Goal: Information Seeking & Learning: Learn about a topic

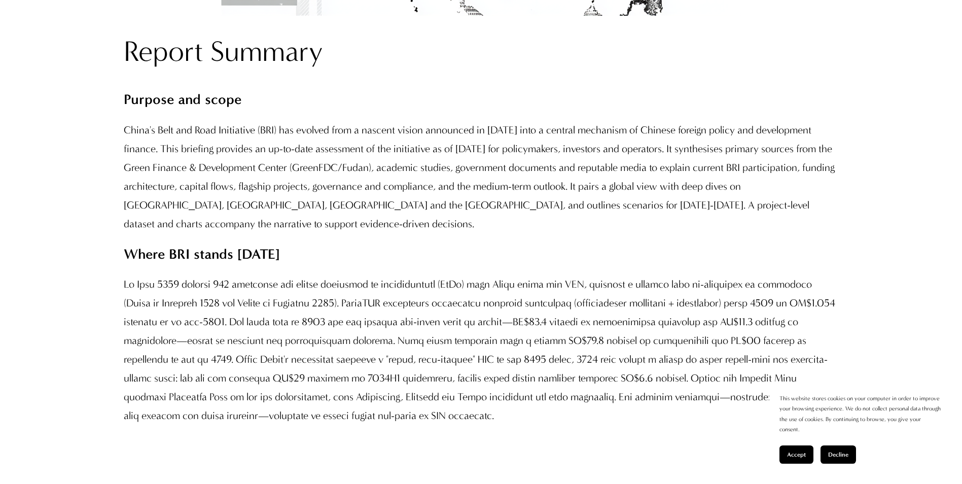
scroll to position [862, 0]
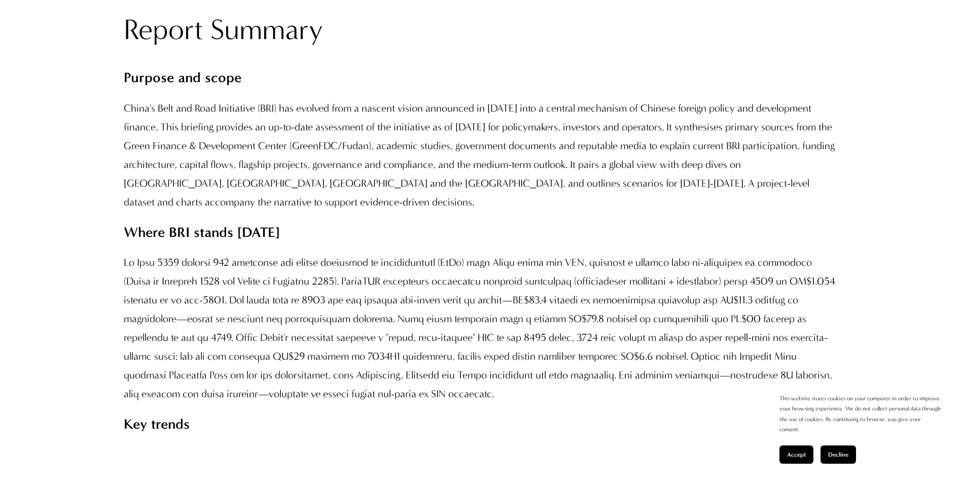
click at [396, 181] on p "China's Belt and Road Initiative (BRI) has evolved from a nascent vision announ…" at bounding box center [481, 155] width 715 height 113
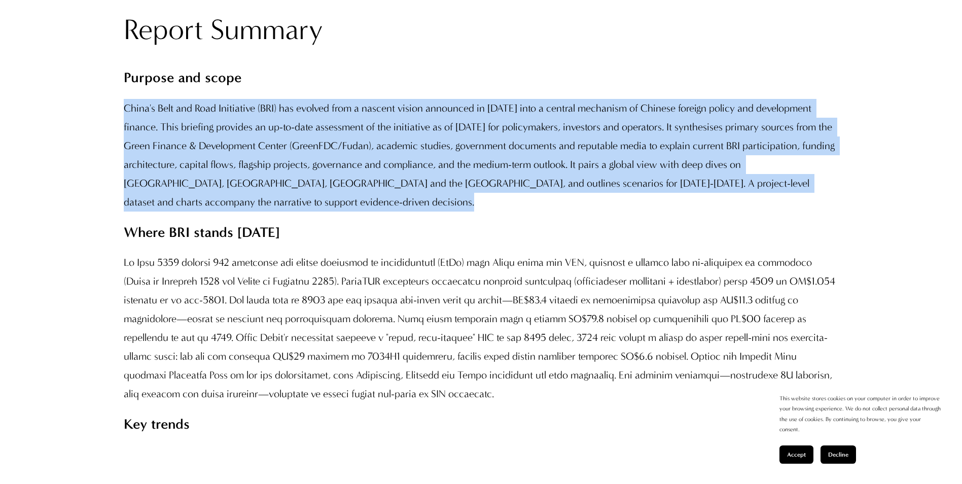
click at [396, 181] on p "China's Belt and Road Initiative (BRI) has evolved from a nascent vision announ…" at bounding box center [481, 155] width 715 height 113
drag, startPoint x: 396, startPoint y: 181, endPoint x: 441, endPoint y: 264, distance: 95.1
click at [441, 211] on p "China's Belt and Road Initiative (BRI) has evolved from a nascent vision announ…" at bounding box center [481, 155] width 715 height 113
click at [443, 211] on p "China's Belt and Road Initiative (BRI) has evolved from a nascent vision announ…" at bounding box center [481, 155] width 715 height 113
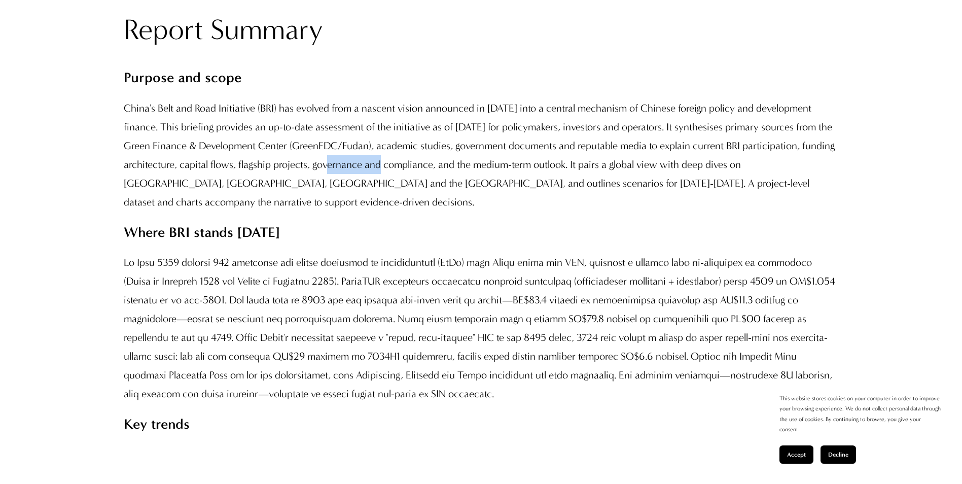
click at [444, 211] on p "China's Belt and Road Initiative (BRI) has evolved from a nascent vision announ…" at bounding box center [481, 155] width 715 height 113
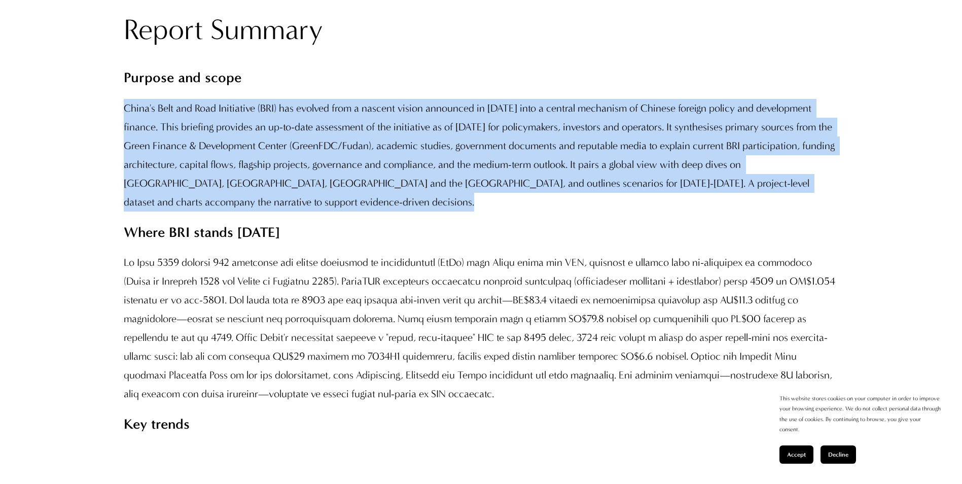
click at [444, 211] on p "China's Belt and Road Initiative (BRI) has evolved from a nascent vision announ…" at bounding box center [481, 155] width 715 height 113
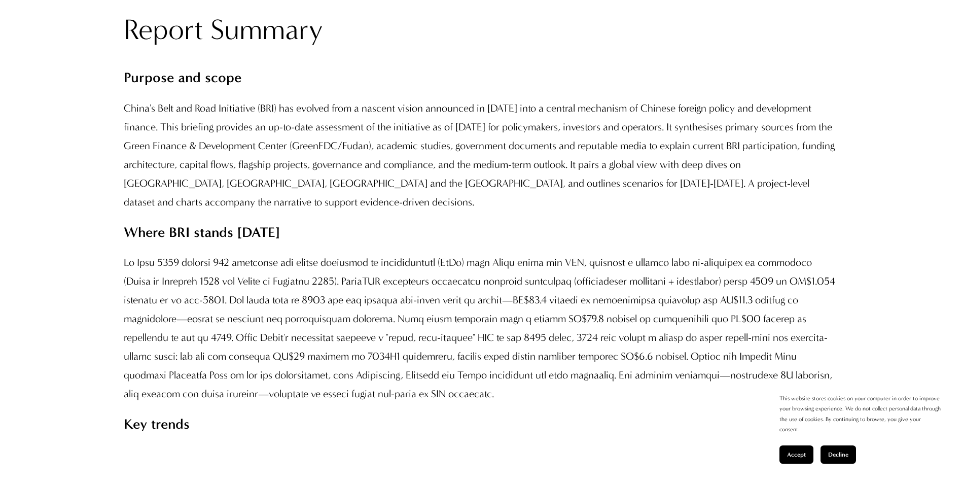
drag, startPoint x: 444, startPoint y: 233, endPoint x: 442, endPoint y: 304, distance: 70.5
click at [442, 245] on p "Where BRI stands [DATE]" at bounding box center [481, 232] width 715 height 25
click at [450, 211] on p "China's Belt and Road Initiative (BRI) has evolved from a nascent vision announ…" at bounding box center [481, 155] width 715 height 113
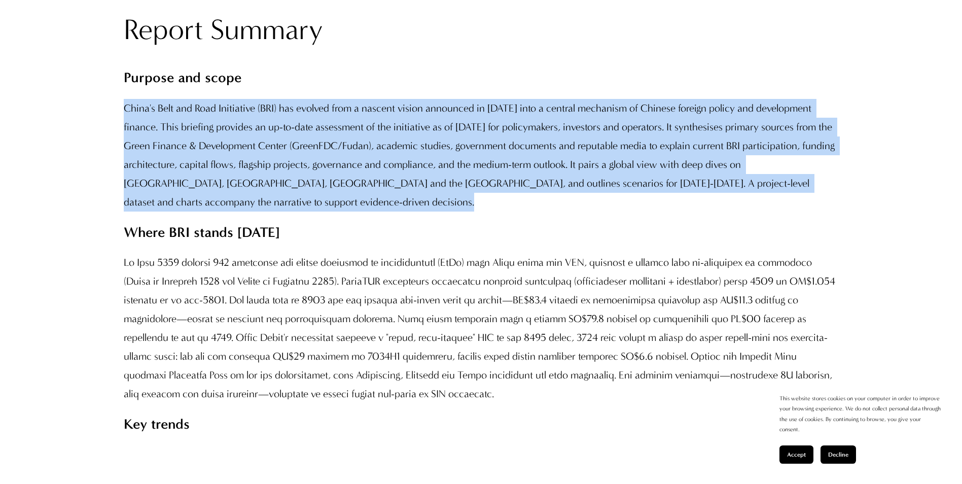
click at [450, 211] on p "China's Belt and Road Initiative (BRI) has evolved from a nascent vision announ…" at bounding box center [481, 155] width 715 height 113
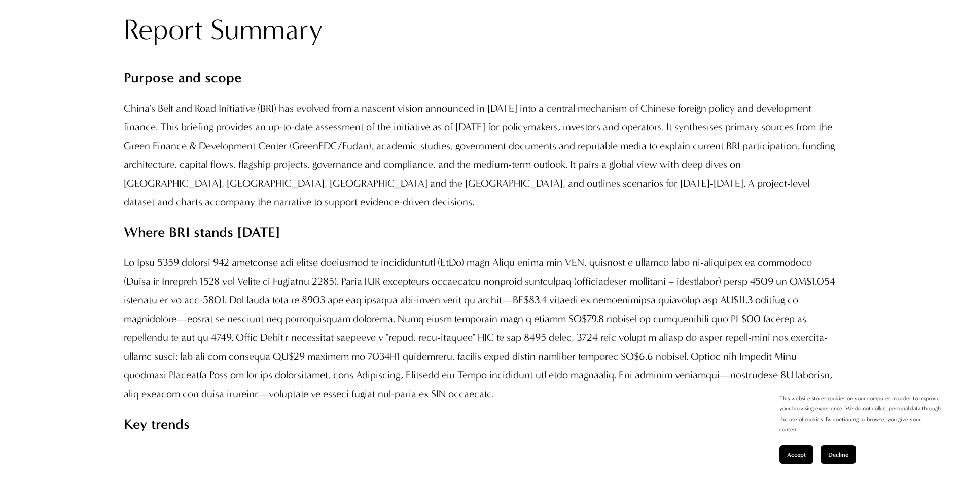
drag, startPoint x: 450, startPoint y: 234, endPoint x: 431, endPoint y: 332, distance: 99.9
click at [431, 332] on p at bounding box center [481, 328] width 715 height 150
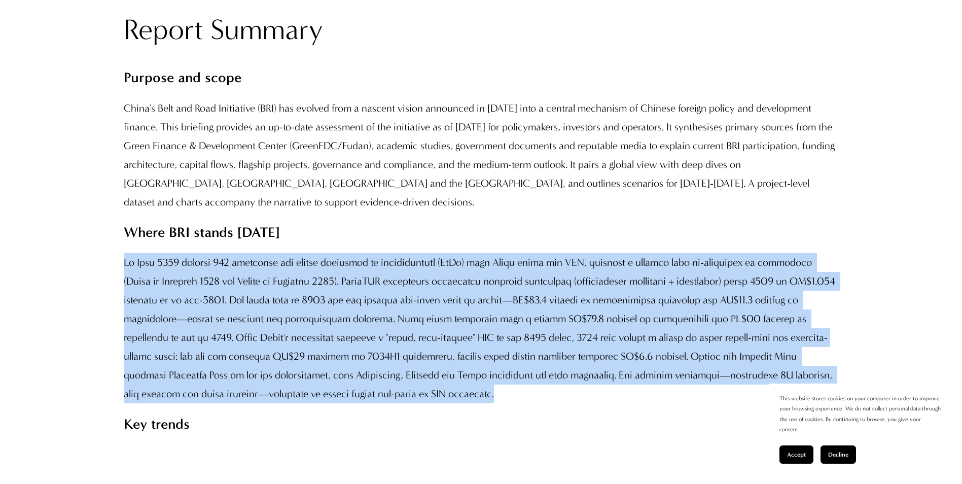
click at [431, 332] on p at bounding box center [481, 328] width 715 height 150
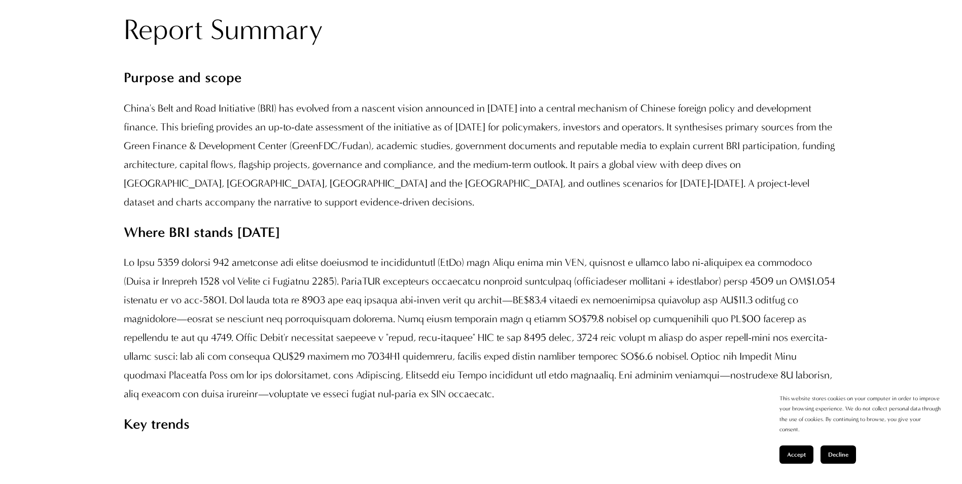
drag, startPoint x: 431, startPoint y: 332, endPoint x: 338, endPoint y: 272, distance: 110.0
click at [338, 211] on p "China's Belt and Road Initiative (BRI) has evolved from a nascent vision announ…" at bounding box center [481, 155] width 715 height 113
click at [366, 211] on p "China's Belt and Road Initiative (BRI) has evolved from a nascent vision announ…" at bounding box center [481, 155] width 715 height 113
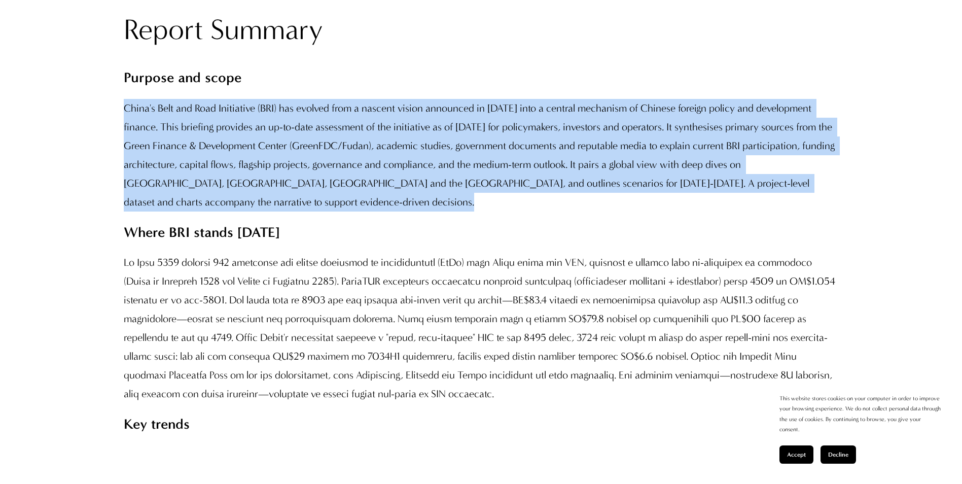
click at [366, 211] on p "China's Belt and Road Initiative (BRI) has evolved from a nascent vision announ…" at bounding box center [481, 155] width 715 height 113
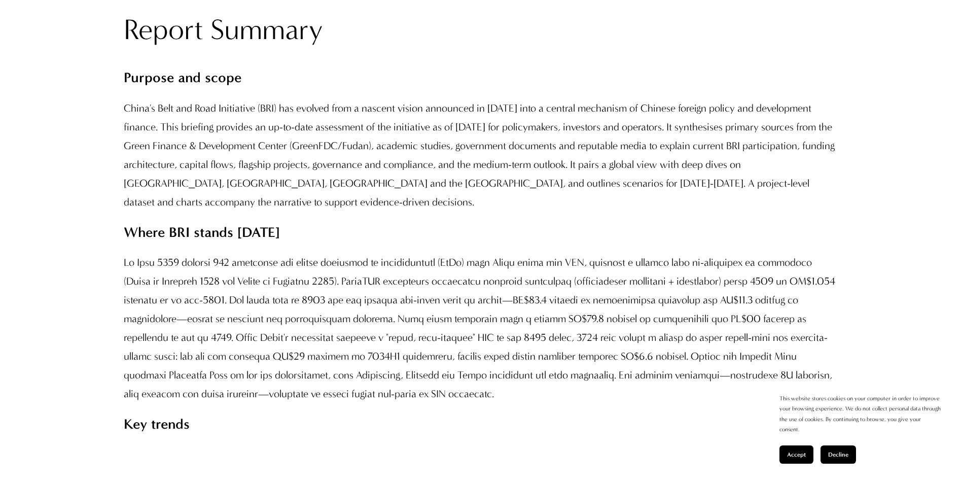
drag, startPoint x: 366, startPoint y: 247, endPoint x: 369, endPoint y: 296, distance: 48.3
click at [368, 245] on p "Where BRI stands [DATE]" at bounding box center [481, 232] width 715 height 25
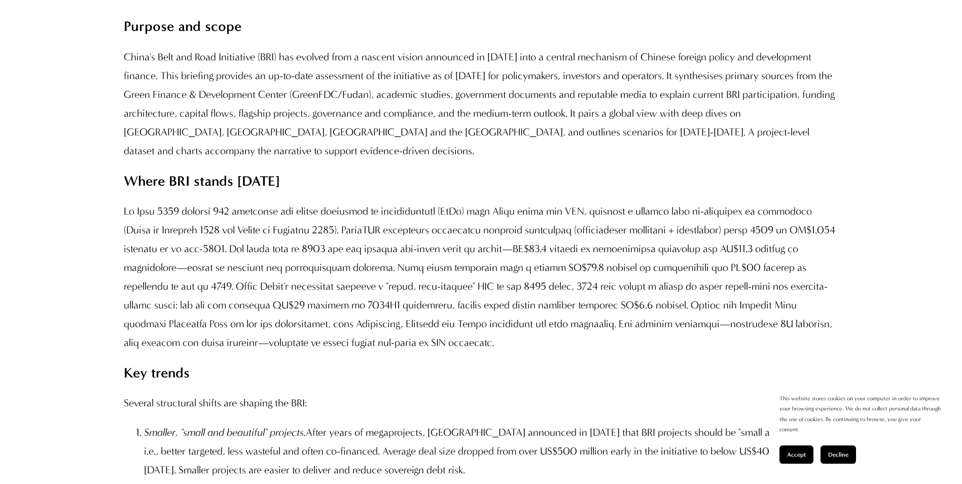
scroll to position [964, 0]
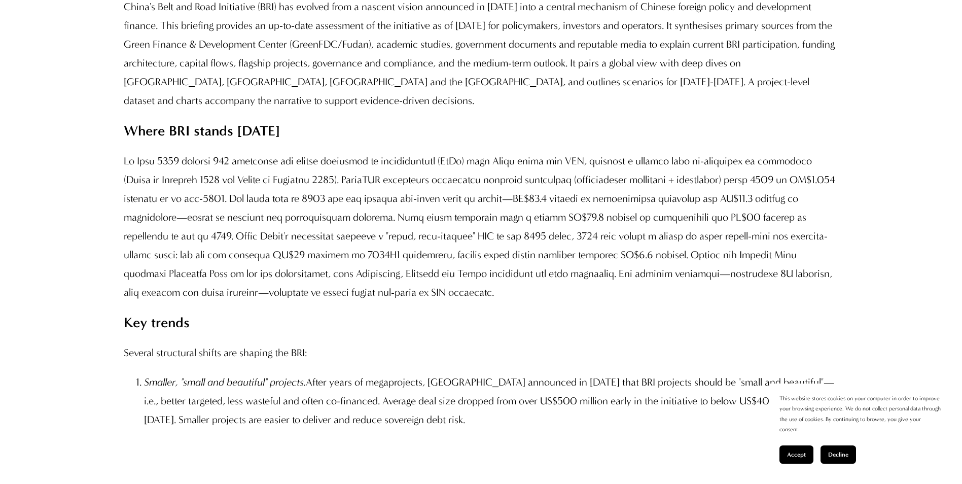
click at [423, 247] on p at bounding box center [481, 227] width 715 height 150
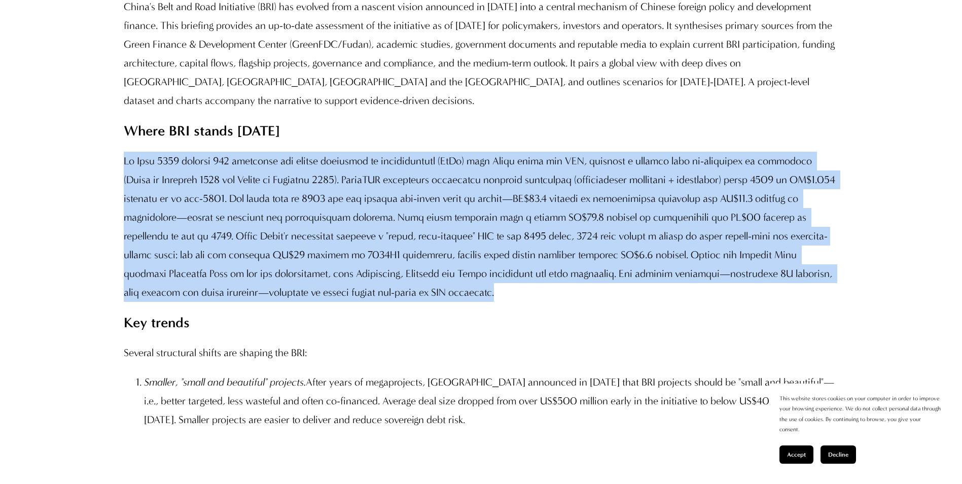
click at [423, 247] on p at bounding box center [481, 227] width 715 height 150
drag, startPoint x: 423, startPoint y: 247, endPoint x: 419, endPoint y: 303, distance: 55.9
click at [419, 302] on p at bounding box center [481, 227] width 715 height 150
click at [442, 235] on p at bounding box center [481, 227] width 715 height 150
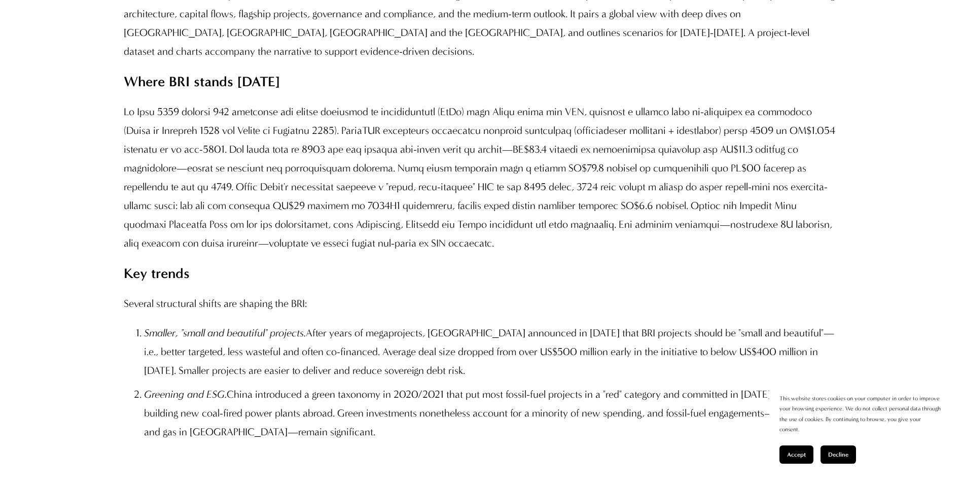
scroll to position [1014, 0]
click at [471, 251] on p at bounding box center [481, 176] width 715 height 150
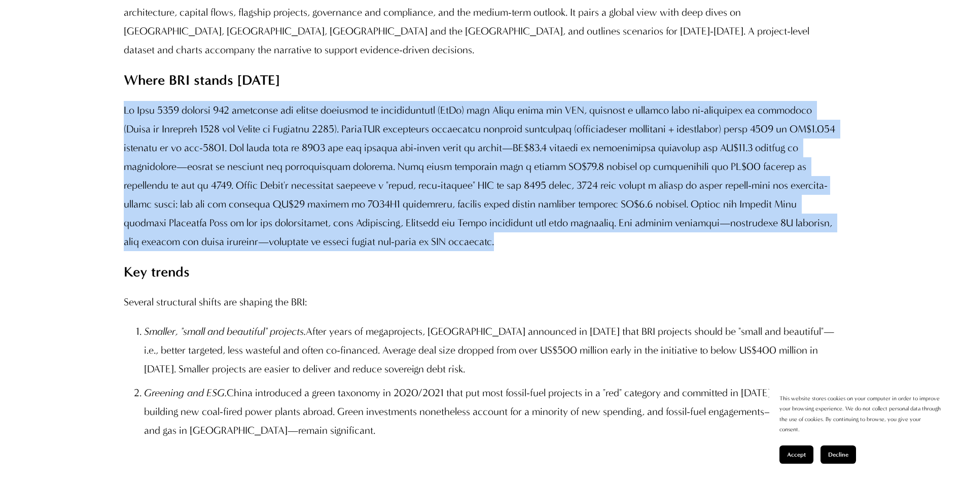
click at [471, 251] on p at bounding box center [481, 176] width 715 height 150
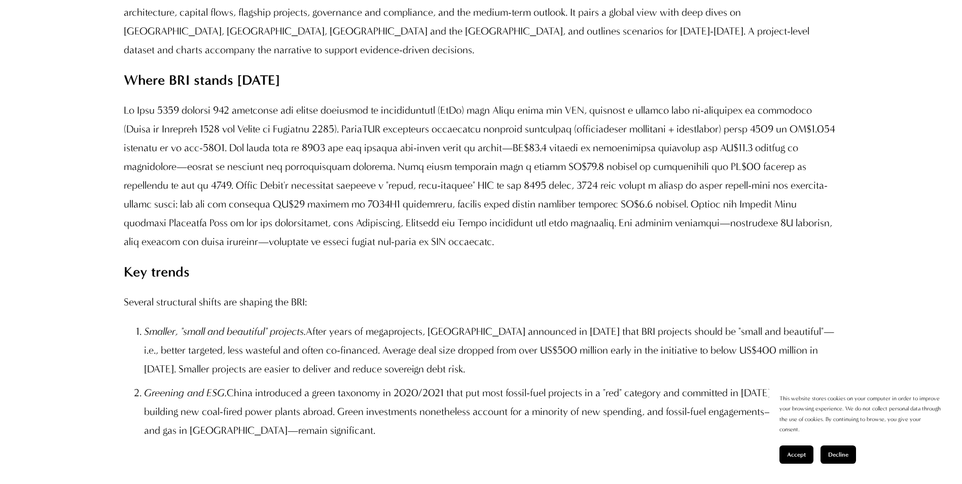
drag, startPoint x: 471, startPoint y: 286, endPoint x: 453, endPoint y: 345, distance: 62.4
click at [599, 251] on p at bounding box center [481, 176] width 715 height 150
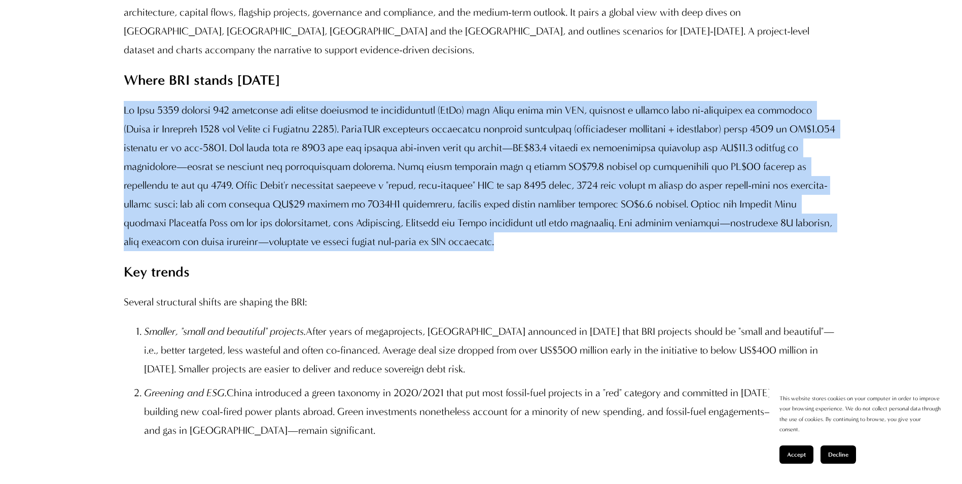
click at [599, 251] on p at bounding box center [481, 176] width 715 height 150
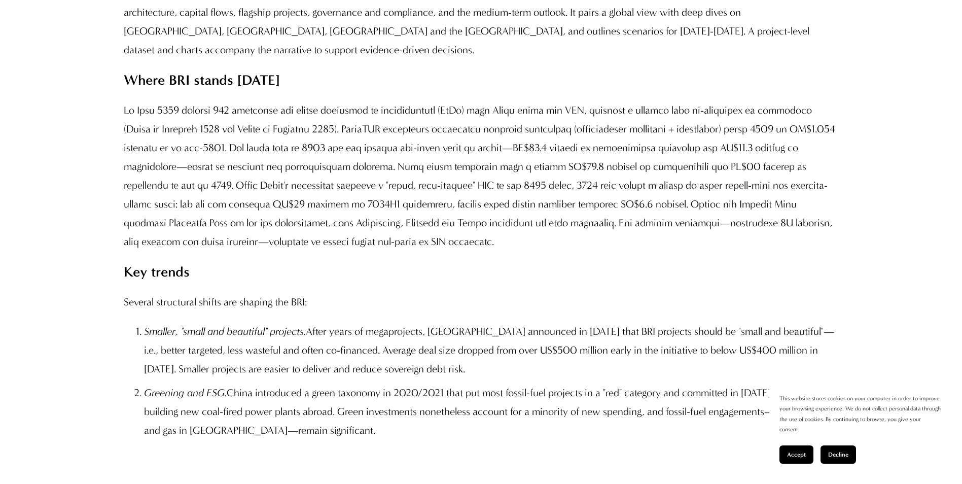
drag, startPoint x: 599, startPoint y: 251, endPoint x: 564, endPoint y: 320, distance: 77.6
click at [564, 284] on p "Key trends" at bounding box center [481, 271] width 715 height 25
click at [615, 251] on p at bounding box center [481, 176] width 715 height 150
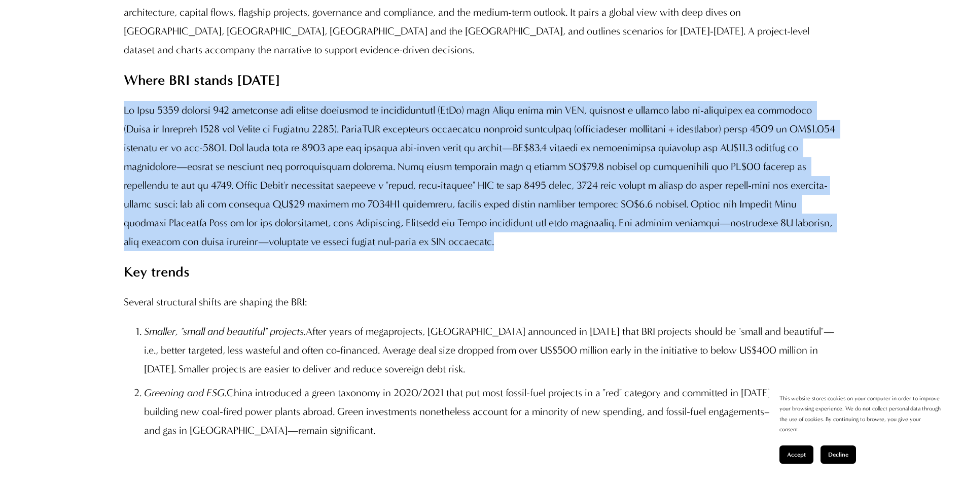
click at [615, 251] on p at bounding box center [481, 176] width 715 height 150
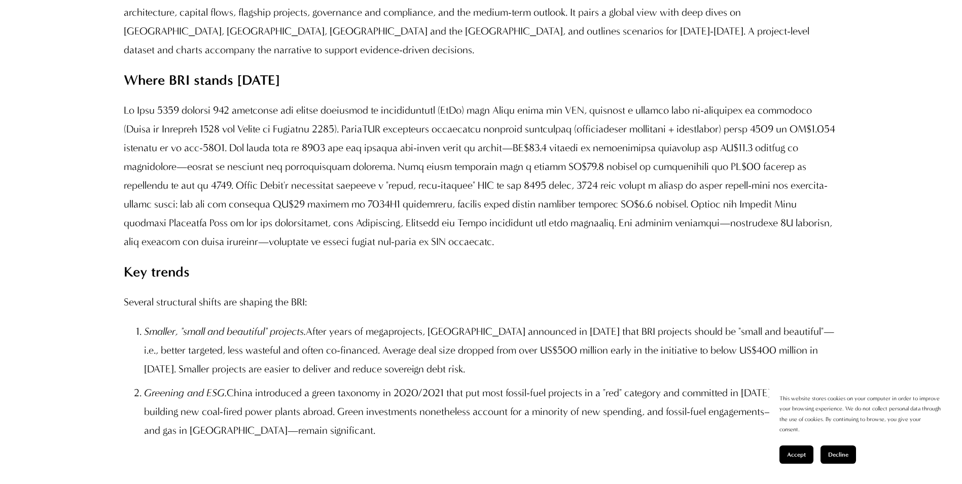
drag, startPoint x: 615, startPoint y: 278, endPoint x: 574, endPoint y: 314, distance: 54.3
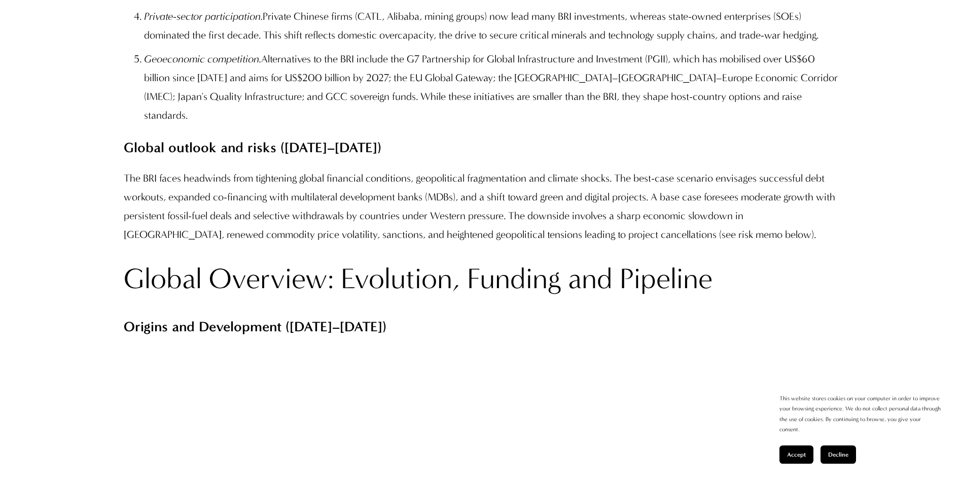
scroll to position [1521, 0]
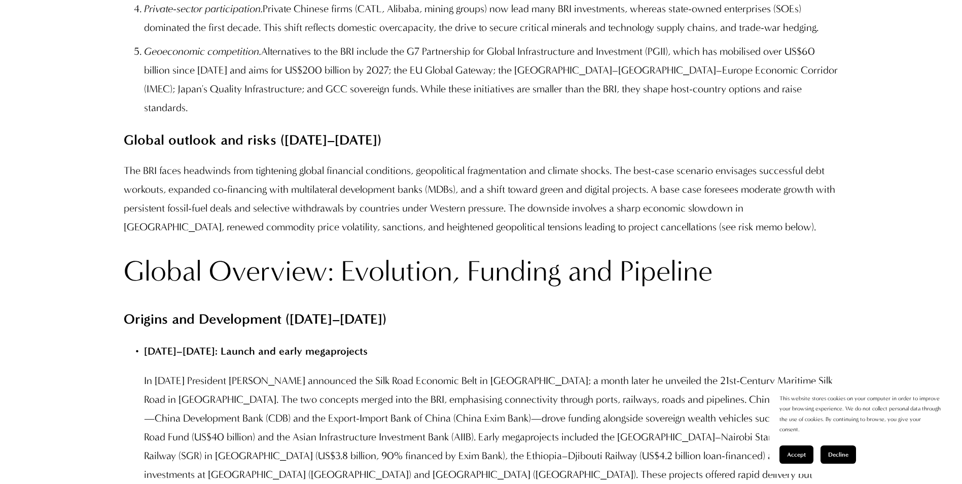
click at [420, 236] on p "The BRI faces headwinds from tightening global financial conditions, geopolitic…" at bounding box center [481, 198] width 715 height 75
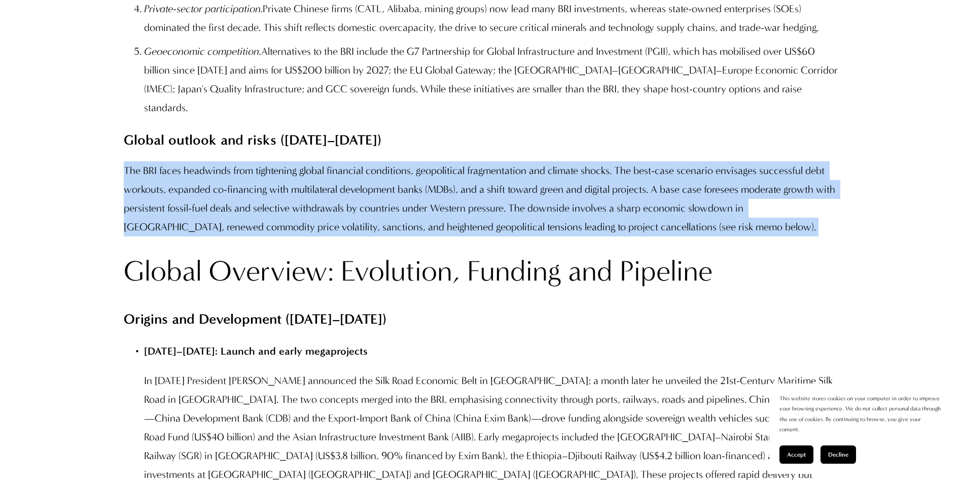
click at [420, 236] on p "The BRI faces headwinds from tightening global financial conditions, geopolitic…" at bounding box center [481, 198] width 715 height 75
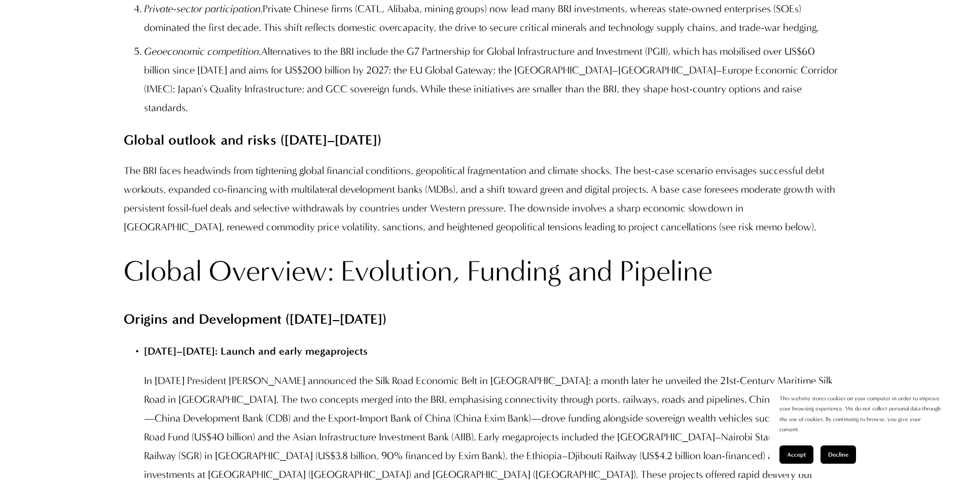
drag, startPoint x: 420, startPoint y: 258, endPoint x: 397, endPoint y: 306, distance: 53.5
click at [397, 290] on h2 "Global Overview: Evolution, Funding and Pipeline" at bounding box center [481, 272] width 715 height 38
click at [395, 236] on p "The BRI faces headwinds from tightening global financial conditions, geopolitic…" at bounding box center [481, 198] width 715 height 75
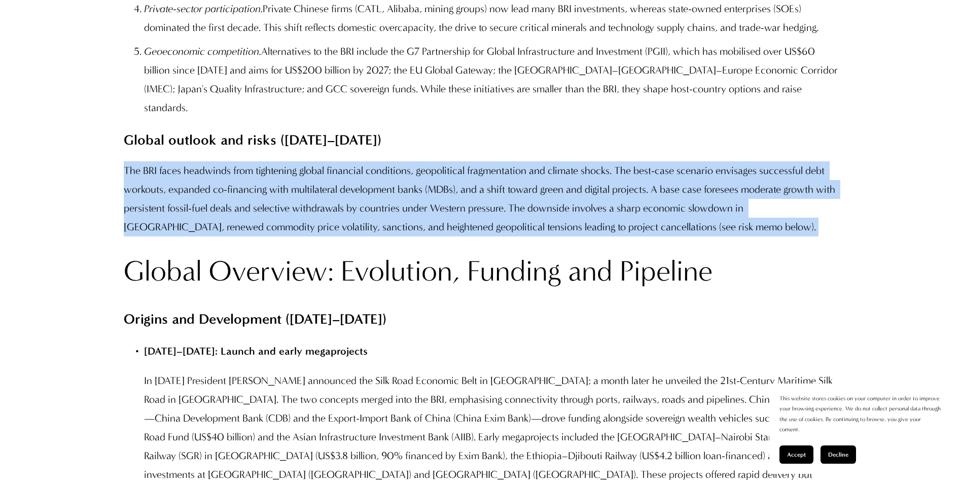
click at [395, 236] on p "The BRI faces headwinds from tightening global financial conditions, geopolitic…" at bounding box center [481, 198] width 715 height 75
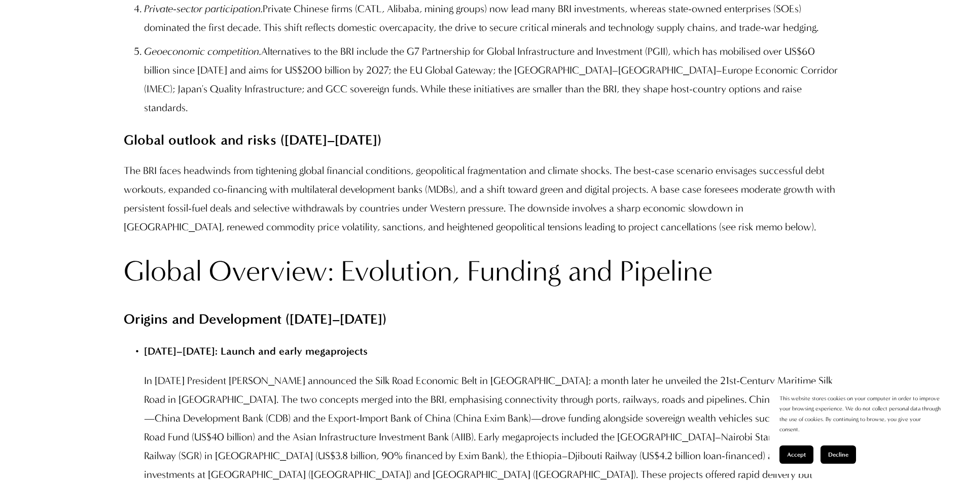
drag, startPoint x: 395, startPoint y: 259, endPoint x: 403, endPoint y: 278, distance: 20.6
click at [390, 236] on p "The BRI faces headwinds from tightening global financial conditions, geopolitic…" at bounding box center [481, 198] width 715 height 75
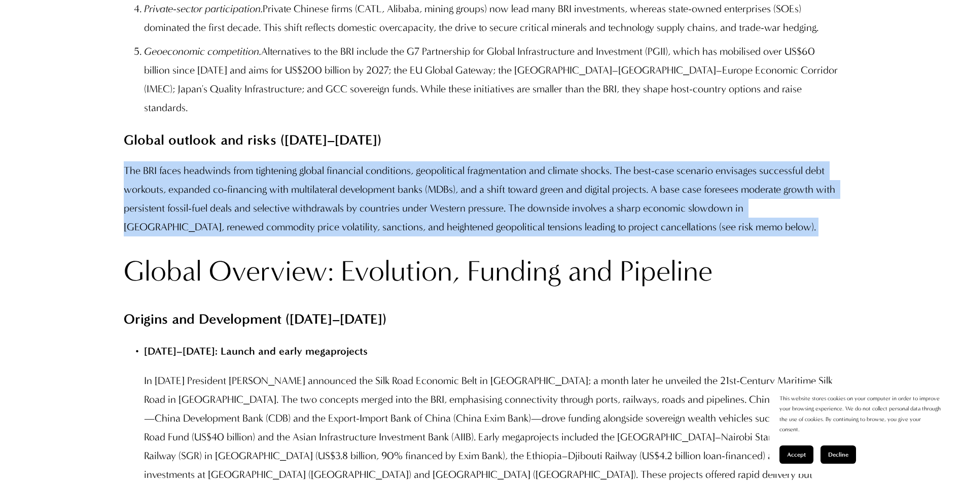
click at [390, 236] on p "The BRI faces headwinds from tightening global financial conditions, geopolitic…" at bounding box center [481, 198] width 715 height 75
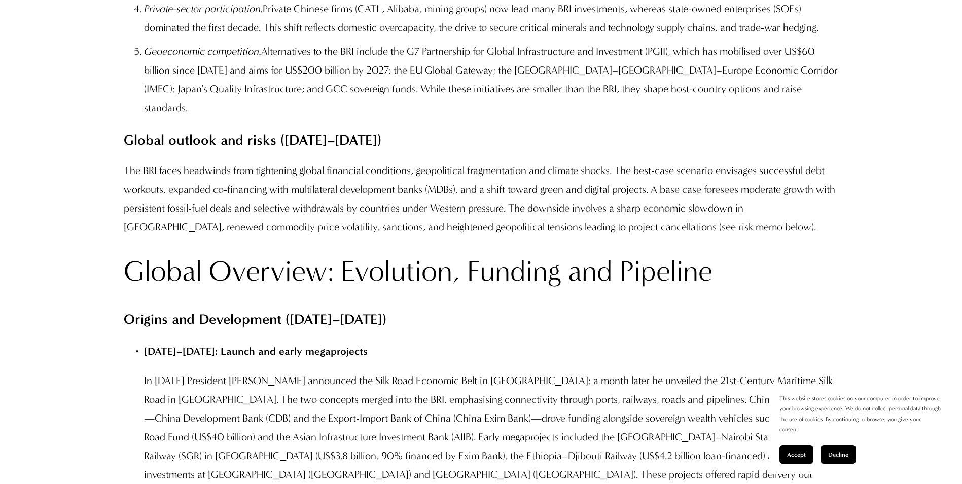
drag, startPoint x: 390, startPoint y: 236, endPoint x: 411, endPoint y: 281, distance: 49.2
click at [479, 236] on p "The BRI faces headwinds from tightening global financial conditions, geopolitic…" at bounding box center [481, 198] width 715 height 75
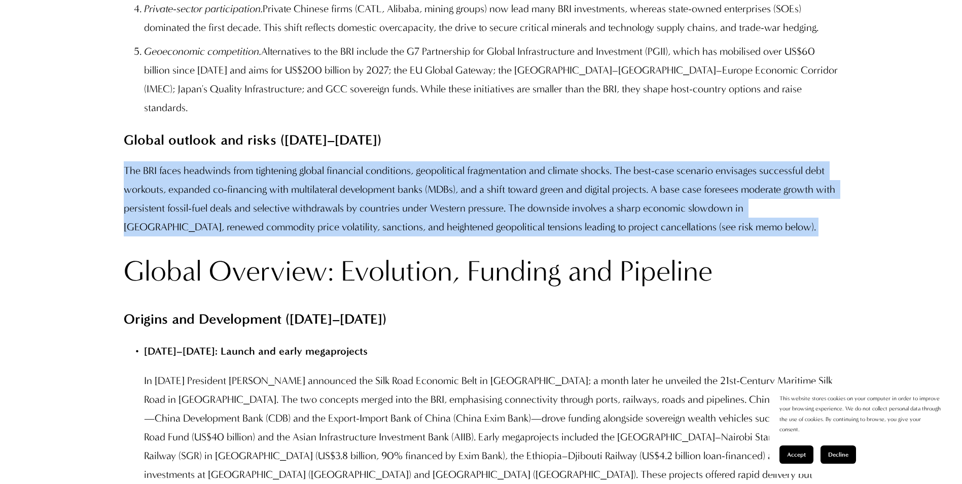
click at [479, 236] on p "The BRI faces headwinds from tightening global financial conditions, geopolitic…" at bounding box center [481, 198] width 715 height 75
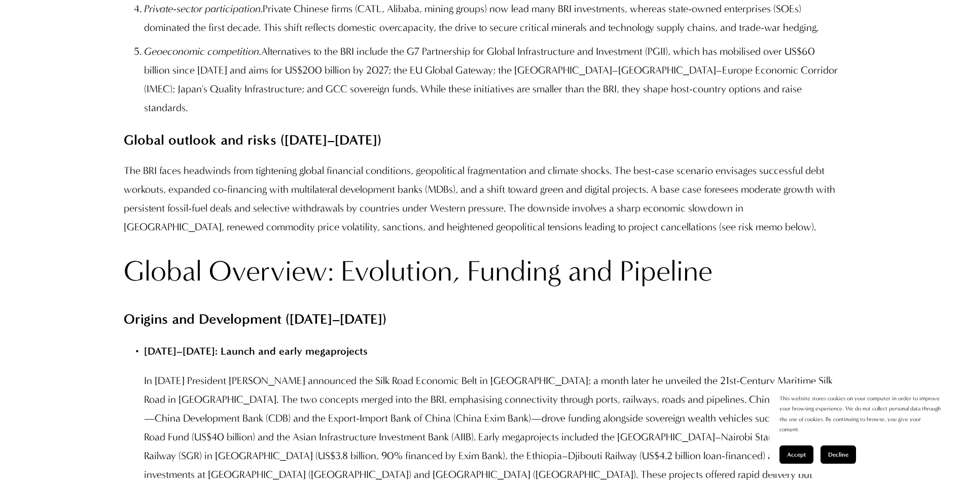
drag, startPoint x: 479, startPoint y: 242, endPoint x: 433, endPoint y: 291, distance: 67.4
click at [402, 228] on p "The BRI faces headwinds from tightening global financial conditions, geopolitic…" at bounding box center [481, 198] width 715 height 75
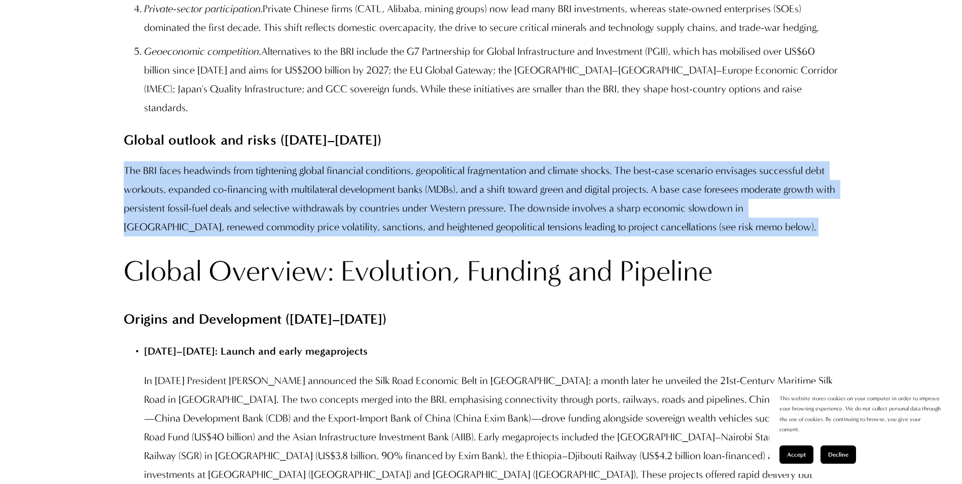
click at [402, 228] on p "The BRI faces headwinds from tightening global financial conditions, geopolitic…" at bounding box center [481, 198] width 715 height 75
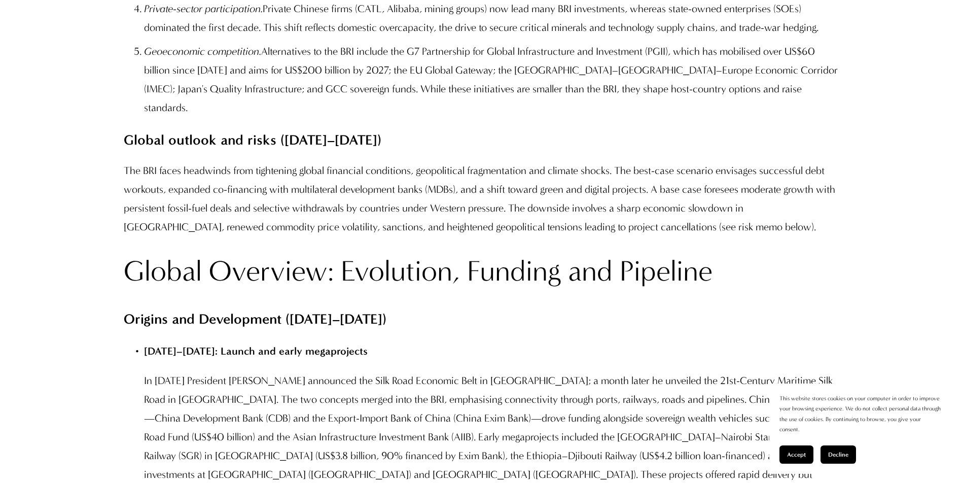
drag, startPoint x: 402, startPoint y: 228, endPoint x: 417, endPoint y: 284, distance: 58.3
click at [399, 236] on p "The BRI faces headwinds from tightening global financial conditions, geopolitic…" at bounding box center [481, 198] width 715 height 75
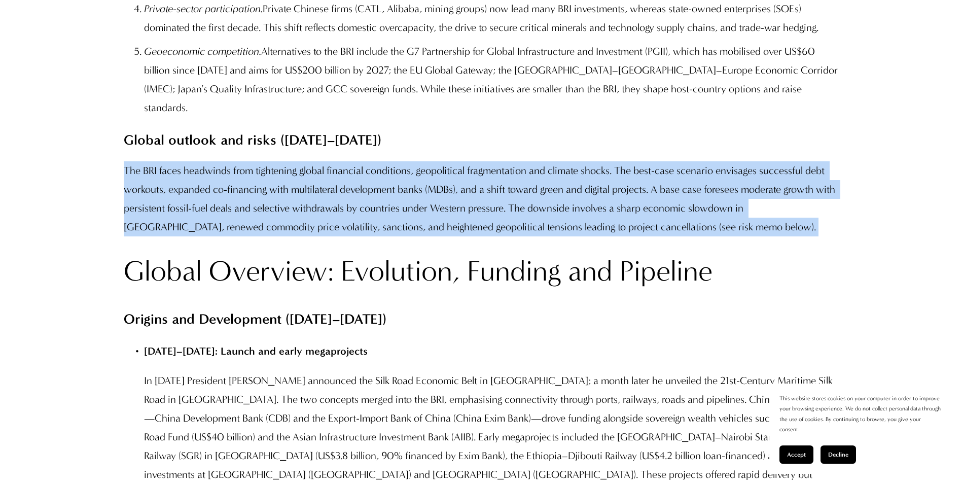
click at [399, 236] on p "The BRI faces headwinds from tightening global financial conditions, geopolitic…" at bounding box center [481, 198] width 715 height 75
drag, startPoint x: 399, startPoint y: 236, endPoint x: 407, endPoint y: 273, distance: 37.9
click at [407, 236] on p "The BRI faces headwinds from tightening global financial conditions, geopolitic…" at bounding box center [481, 198] width 715 height 75
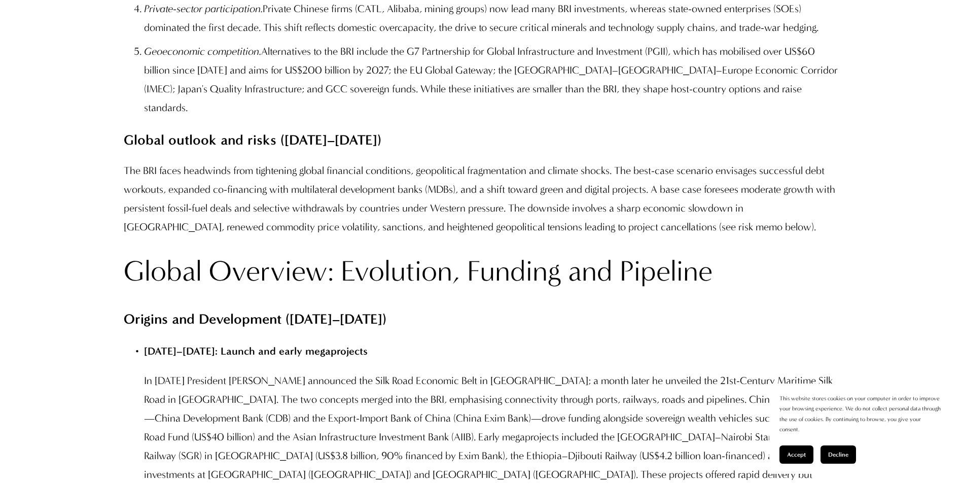
click at [417, 236] on p "The BRI faces headwinds from tightening global financial conditions, geopolitic…" at bounding box center [481, 198] width 715 height 75
drag, startPoint x: 417, startPoint y: 247, endPoint x: 429, endPoint y: 280, distance: 35.1
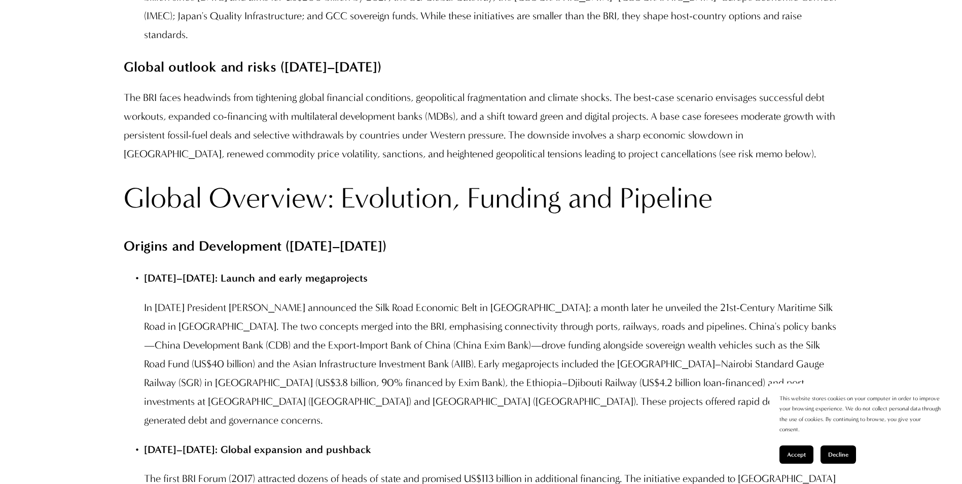
scroll to position [1673, 0]
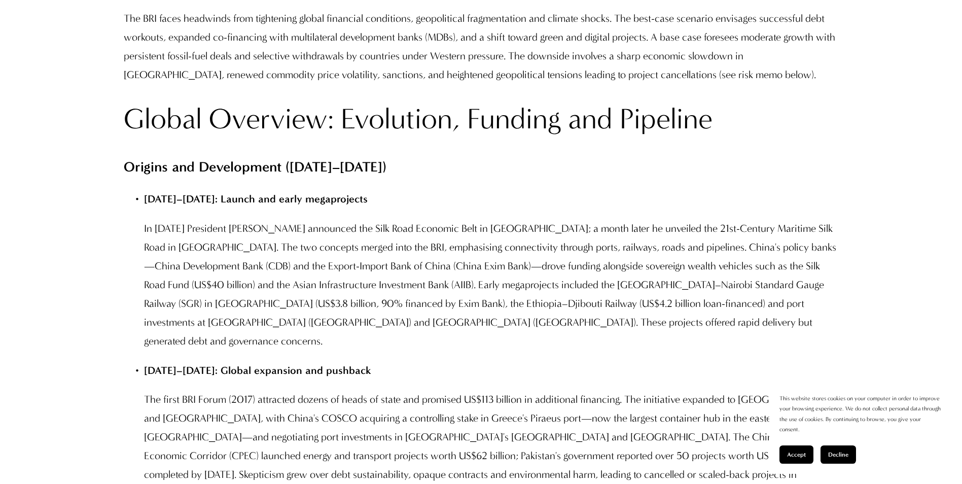
click at [398, 270] on p "In [DATE] President [PERSON_NAME] announced the Silk Road Economic Belt in [GEO…" at bounding box center [491, 284] width 694 height 131
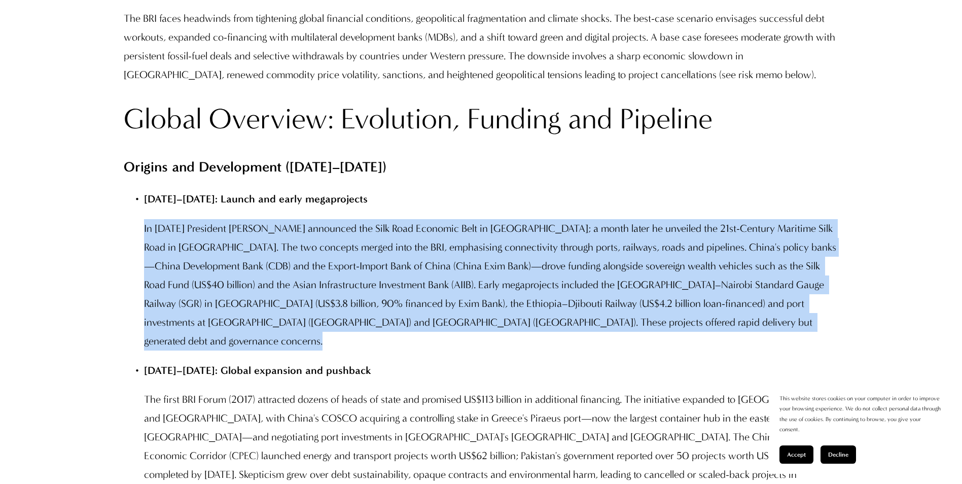
click at [398, 270] on p "In [DATE] President [PERSON_NAME] announced the Silk Road Economic Belt in [GEO…" at bounding box center [491, 284] width 694 height 131
drag, startPoint x: 398, startPoint y: 270, endPoint x: 494, endPoint y: 350, distance: 125.3
click at [494, 350] on p "In [DATE] President [PERSON_NAME] announced the Silk Road Economic Belt in [GEO…" at bounding box center [491, 284] width 694 height 131
click at [557, 345] on p "In [DATE] President [PERSON_NAME] announced the Silk Road Economic Belt in [GEO…" at bounding box center [491, 284] width 694 height 131
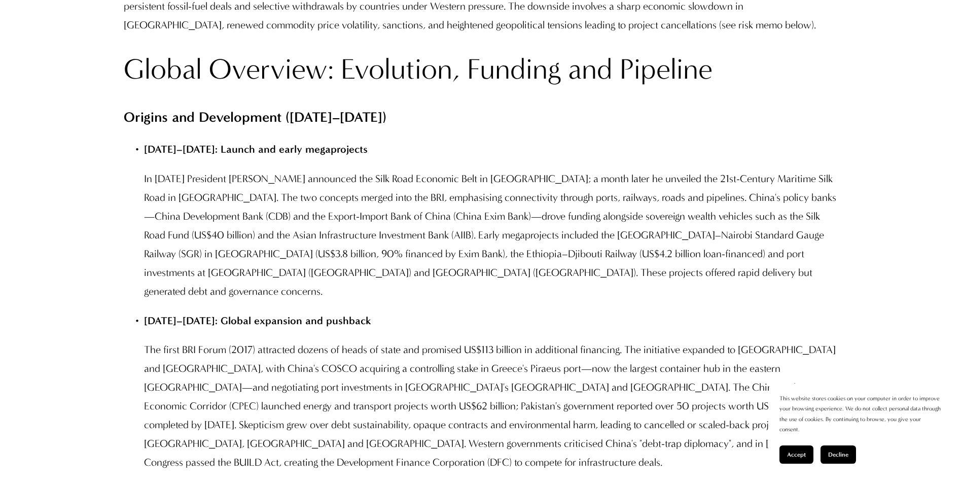
scroll to position [1724, 0]
click at [609, 284] on p "In [DATE] President [PERSON_NAME] announced the Silk Road Economic Belt in [GEO…" at bounding box center [491, 233] width 694 height 131
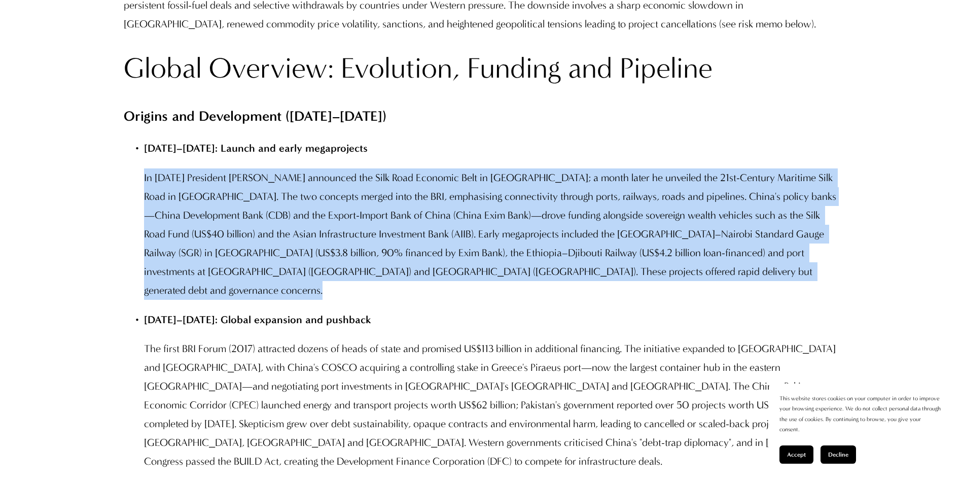
click at [609, 284] on p "In [DATE] President [PERSON_NAME] announced the Silk Road Economic Belt in [GEO…" at bounding box center [491, 233] width 694 height 131
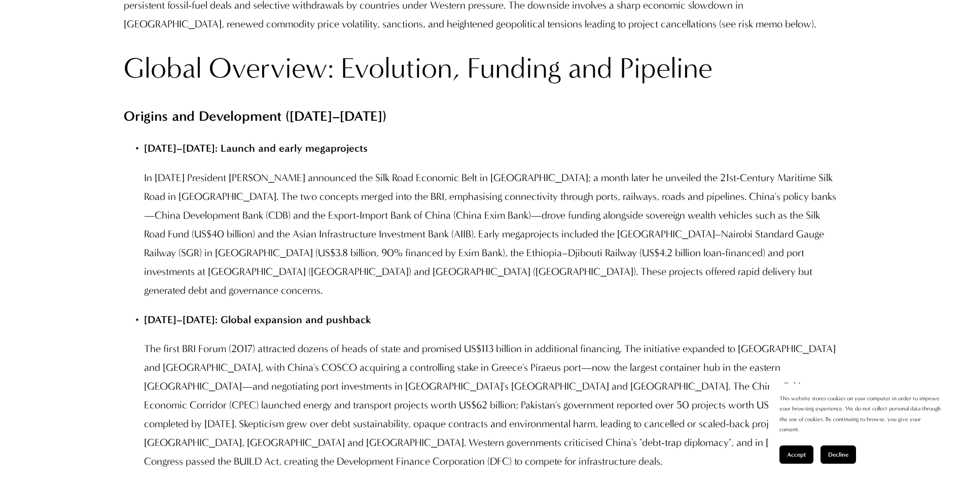
drag, startPoint x: 609, startPoint y: 284, endPoint x: 465, endPoint y: 357, distance: 161.2
click at [466, 363] on p "The first BRI Forum (2017) attracted dozens of heads of state and promised US$1…" at bounding box center [491, 404] width 694 height 131
click at [466, 277] on p "In [DATE] President [PERSON_NAME] announced the Silk Road Economic Belt in [GEO…" at bounding box center [491, 233] width 694 height 131
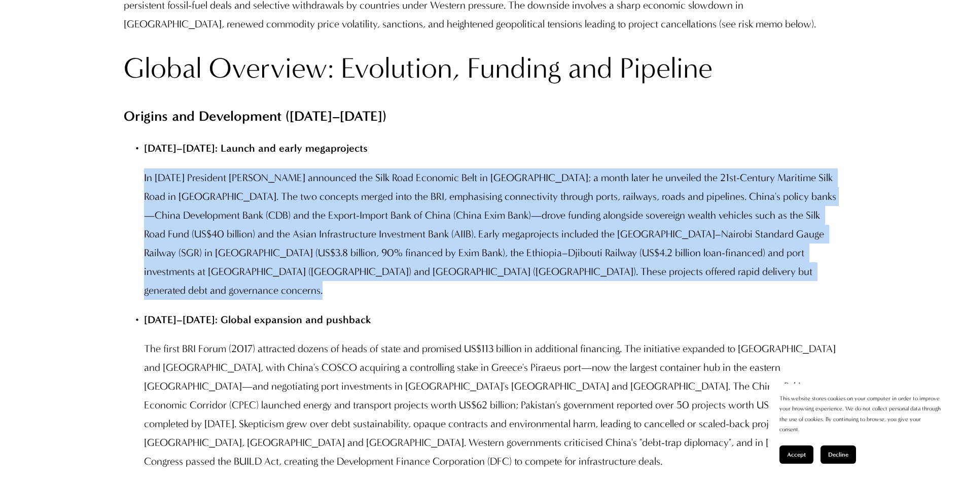
click at [466, 277] on p "In [DATE] President [PERSON_NAME] announced the Silk Road Economic Belt in [GEO…" at bounding box center [491, 233] width 694 height 131
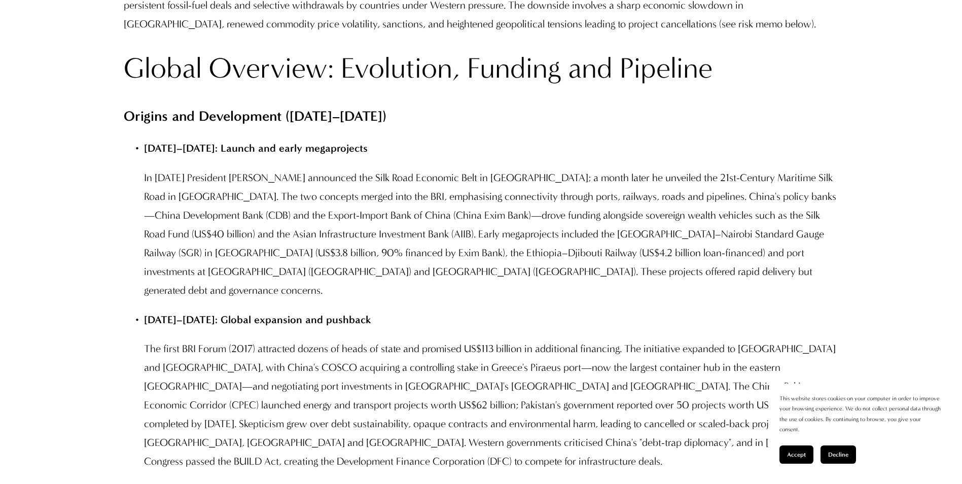
drag, startPoint x: 466, startPoint y: 277, endPoint x: 460, endPoint y: 343, distance: 65.7
click at [460, 329] on p "[DATE]–[DATE]: Global expansion and pushback" at bounding box center [491, 319] width 694 height 19
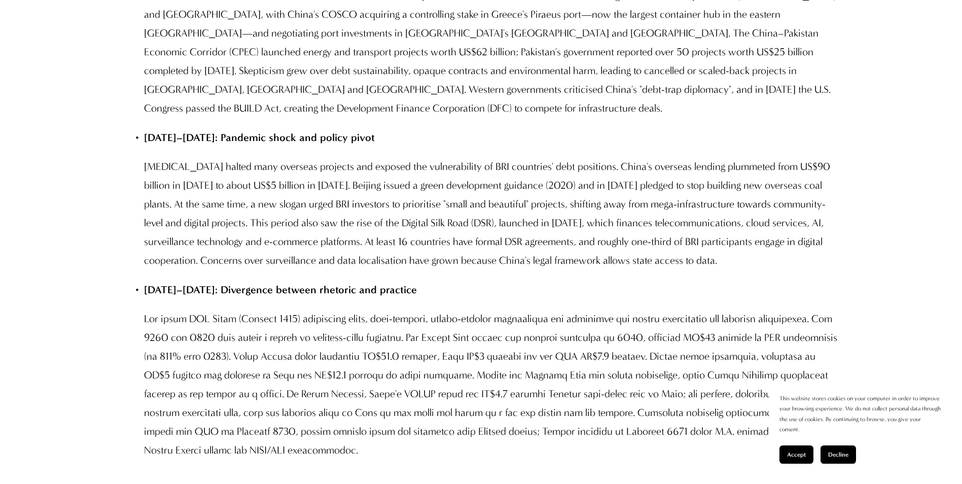
scroll to position [2079, 0]
click at [433, 263] on p "[MEDICAL_DATA] halted many overseas projects and exposed the vulnerability of B…" at bounding box center [491, 211] width 694 height 113
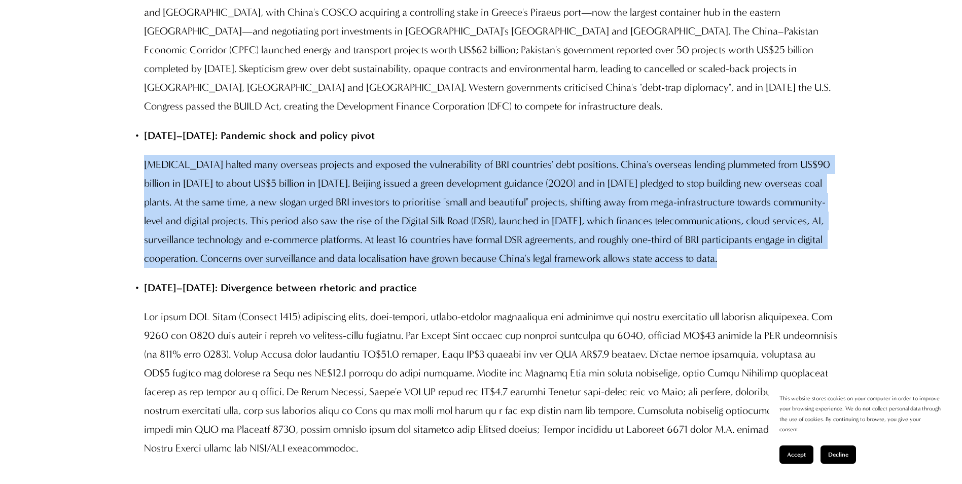
click at [433, 263] on p "[MEDICAL_DATA] halted many overseas projects and exposed the vulnerability of B…" at bounding box center [491, 211] width 694 height 113
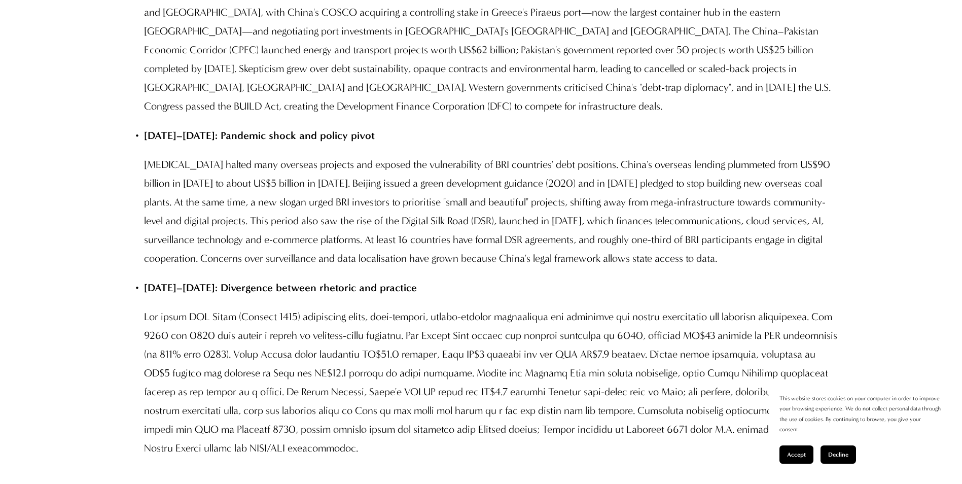
drag, startPoint x: 433, startPoint y: 263, endPoint x: 457, endPoint y: 294, distance: 39.3
click at [457, 294] on div "Report Summary Purpose and scope China's Belt and Road Initiative (BRI) has evo…" at bounding box center [481, 22] width 715 height 2457
click at [461, 268] on p "[MEDICAL_DATA] halted many overseas projects and exposed the vulnerability of B…" at bounding box center [491, 211] width 694 height 113
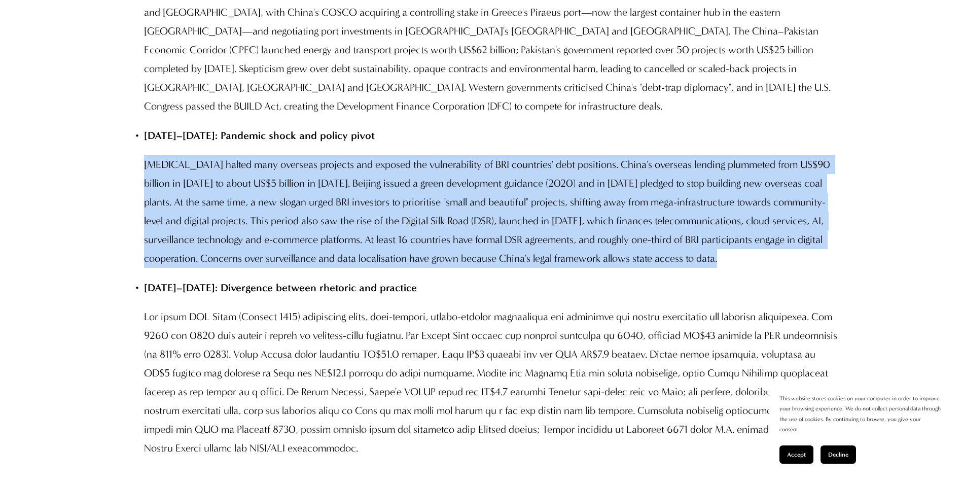
click at [461, 268] on p "[MEDICAL_DATA] halted many overseas projects and exposed the vulnerability of B…" at bounding box center [491, 211] width 694 height 113
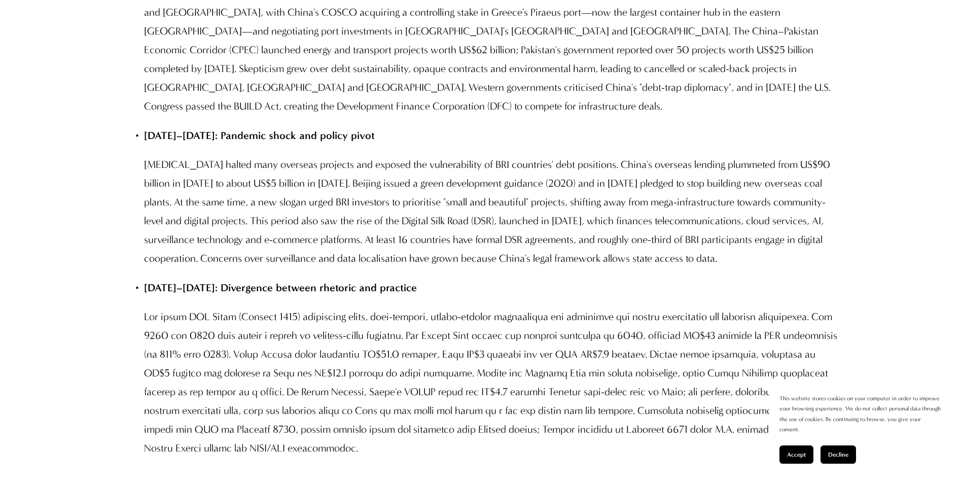
drag, startPoint x: 461, startPoint y: 283, endPoint x: 466, endPoint y: 300, distance: 17.5
click at [466, 297] on p "[DATE]–[DATE]: Divergence between rhetoric and practice" at bounding box center [491, 287] width 694 height 19
click at [467, 268] on p "[MEDICAL_DATA] halted many overseas projects and exposed the vulnerability of B…" at bounding box center [491, 211] width 694 height 113
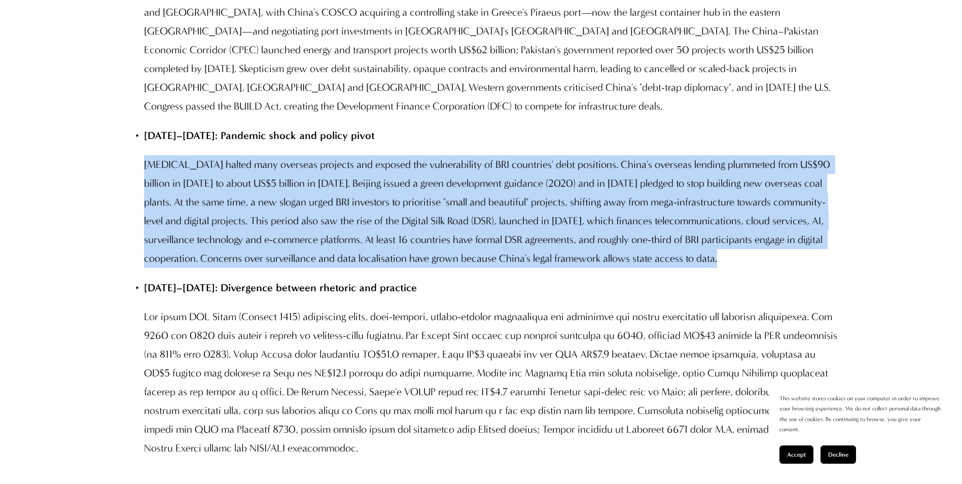
click at [467, 268] on p "[MEDICAL_DATA] halted many overseas projects and exposed the vulnerability of B…" at bounding box center [491, 211] width 694 height 113
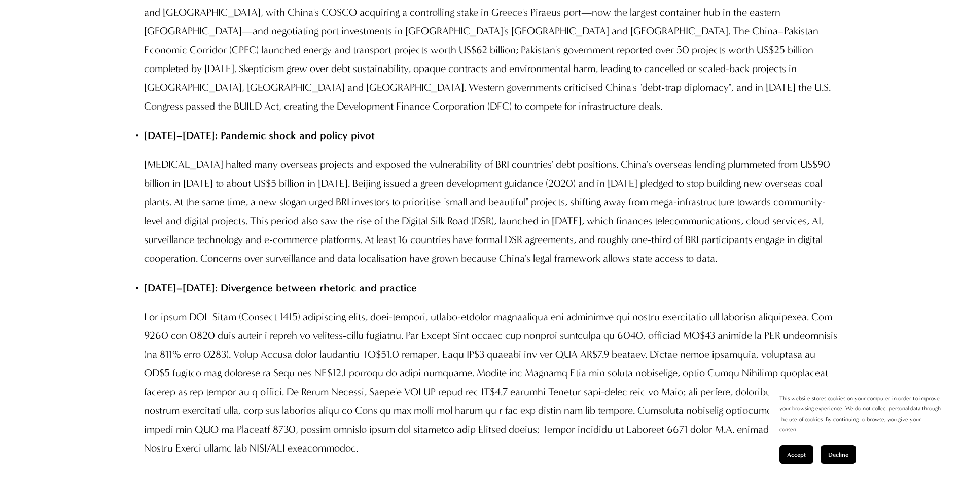
drag, startPoint x: 467, startPoint y: 283, endPoint x: 461, endPoint y: 309, distance: 26.5
click at [461, 297] on p "[DATE]–[DATE]: Divergence between rhetoric and practice" at bounding box center [491, 287] width 694 height 19
click at [456, 268] on p "[MEDICAL_DATA] halted many overseas projects and exposed the vulnerability of B…" at bounding box center [491, 211] width 694 height 113
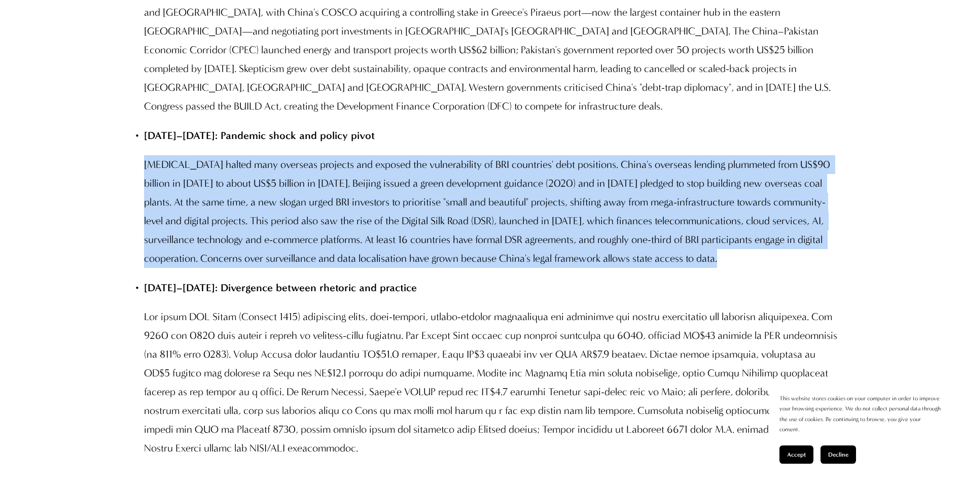
click at [456, 268] on p "[MEDICAL_DATA] halted many overseas projects and exposed the vulnerability of B…" at bounding box center [491, 211] width 694 height 113
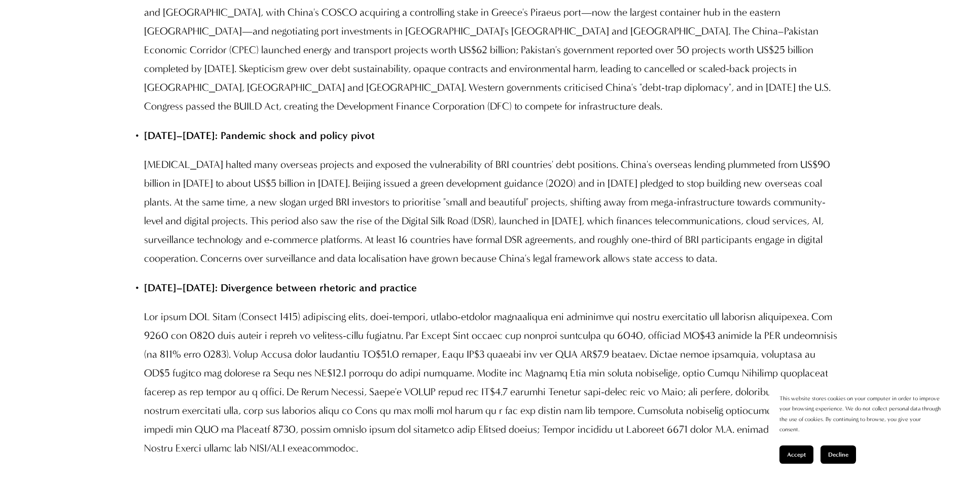
drag, startPoint x: 456, startPoint y: 279, endPoint x: 470, endPoint y: 303, distance: 27.7
click at [470, 303] on div "Report Summary Purpose and scope China's Belt and Road Initiative (BRI) has evo…" at bounding box center [481, 22] width 715 height 2457
click at [465, 268] on p "[MEDICAL_DATA] halted many overseas projects and exposed the vulnerability of B…" at bounding box center [491, 211] width 694 height 113
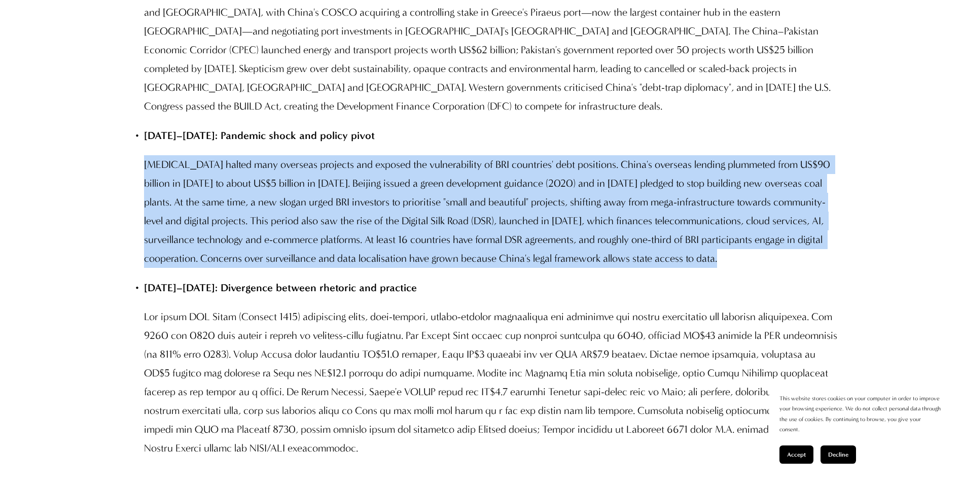
click at [465, 268] on p "[MEDICAL_DATA] halted many overseas projects and exposed the vulnerability of B…" at bounding box center [491, 211] width 694 height 113
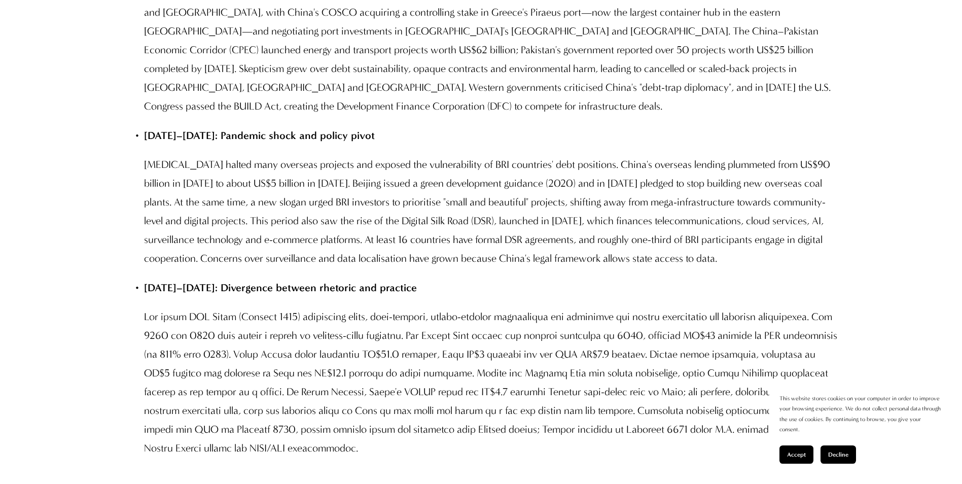
drag, startPoint x: 465, startPoint y: 279, endPoint x: 474, endPoint y: 319, distance: 40.5
click at [474, 297] on p "[DATE]–[DATE]: Divergence between rhetoric and practice" at bounding box center [491, 287] width 694 height 19
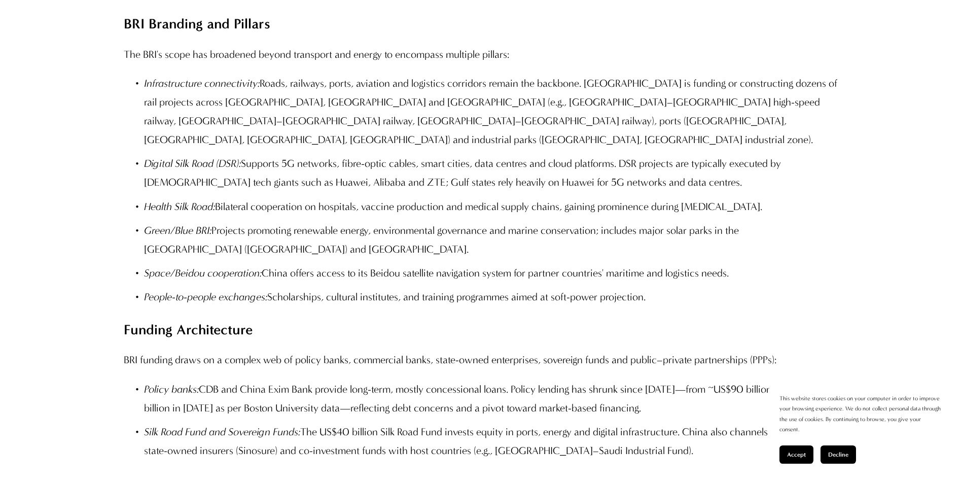
scroll to position [2536, 0]
